Goal: Task Accomplishment & Management: Manage account settings

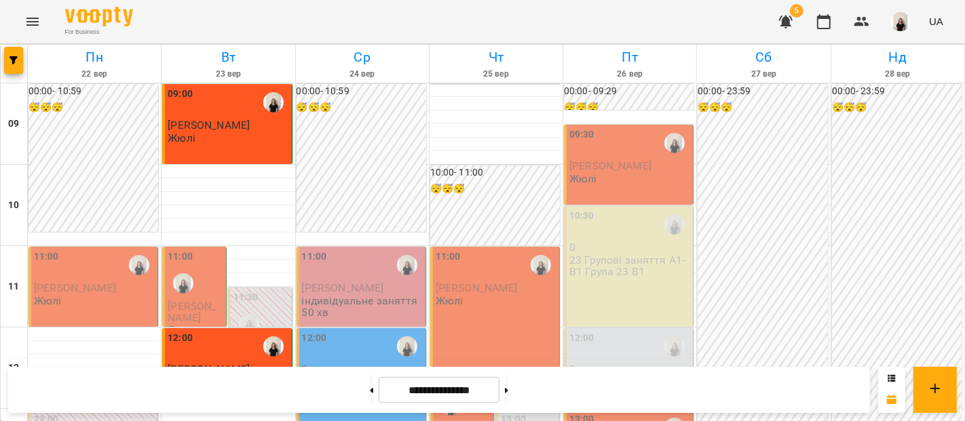
scroll to position [16, 0]
click at [788, 24] on icon "button" at bounding box center [786, 22] width 14 height 13
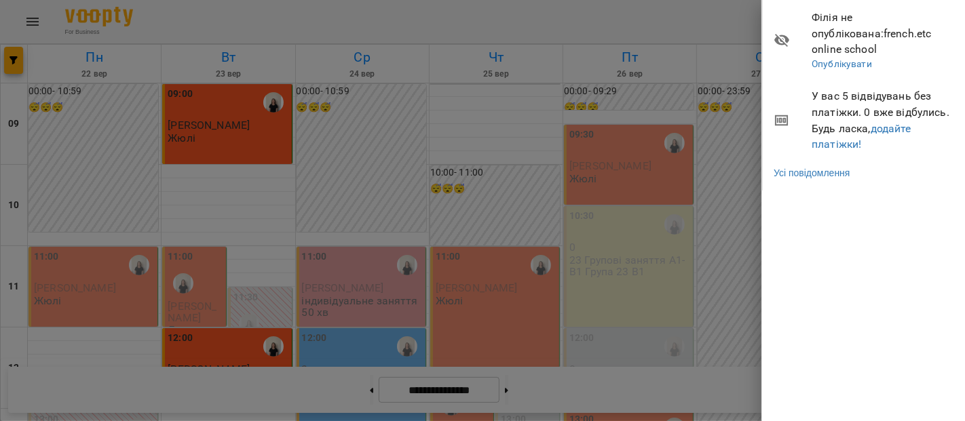
click at [735, 208] on div at bounding box center [482, 210] width 965 height 421
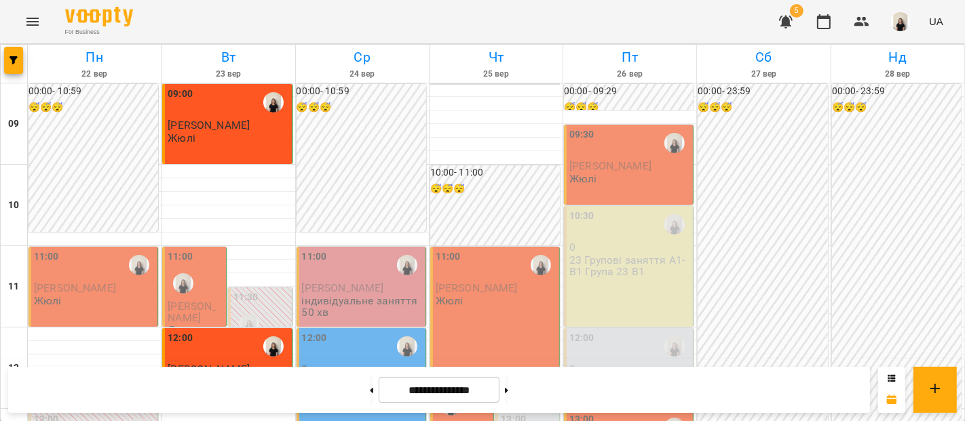
scroll to position [89, 0]
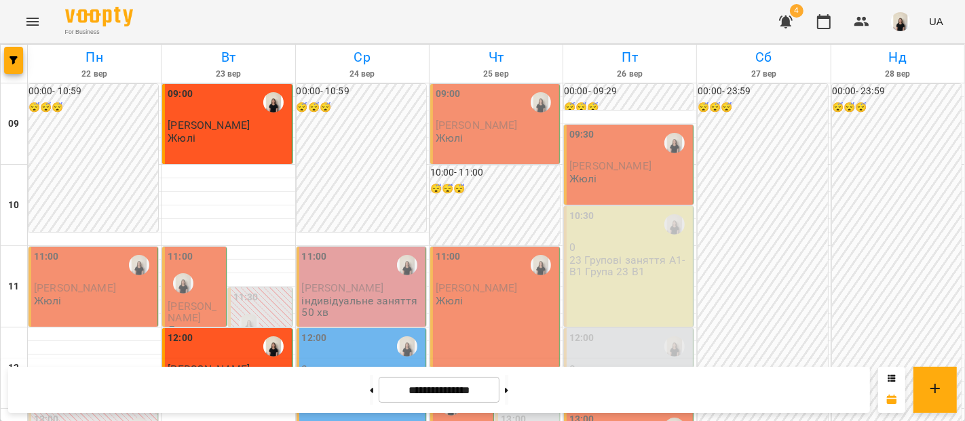
click at [107, 256] on div "11:00" at bounding box center [94, 265] width 121 height 31
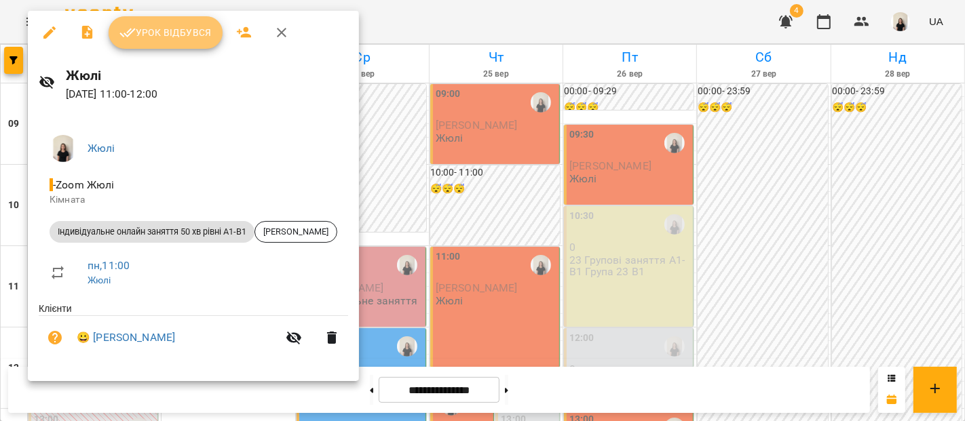
click at [168, 43] on button "Урок відбувся" at bounding box center [166, 32] width 114 height 33
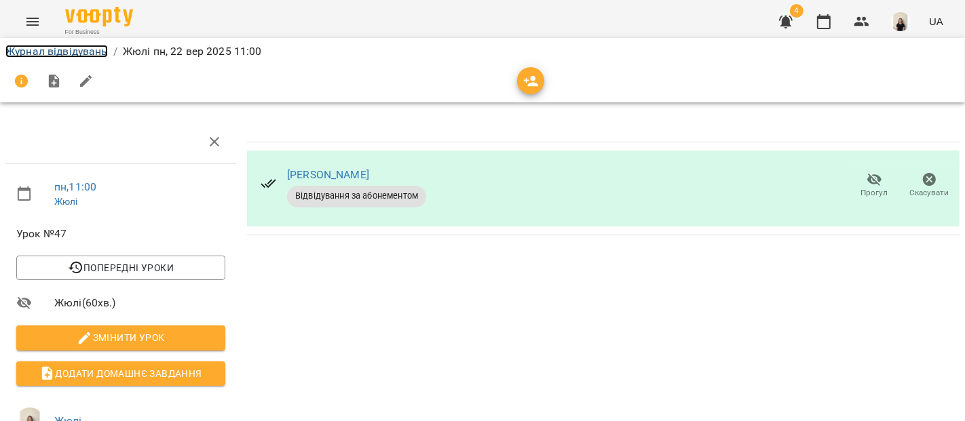
click at [62, 57] on link "Журнал відвідувань" at bounding box center [56, 51] width 102 height 13
